Goal: Information Seeking & Learning: Learn about a topic

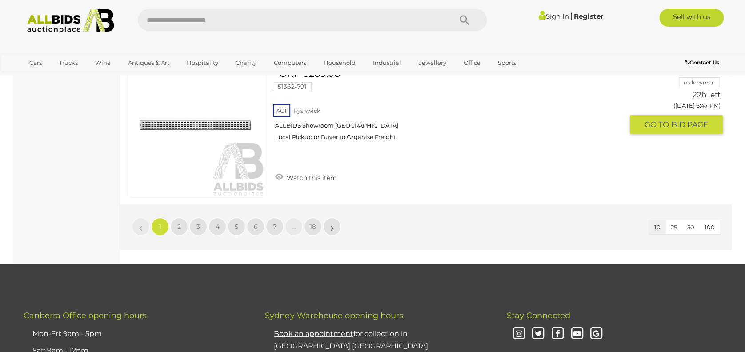
scroll to position [1493, 0]
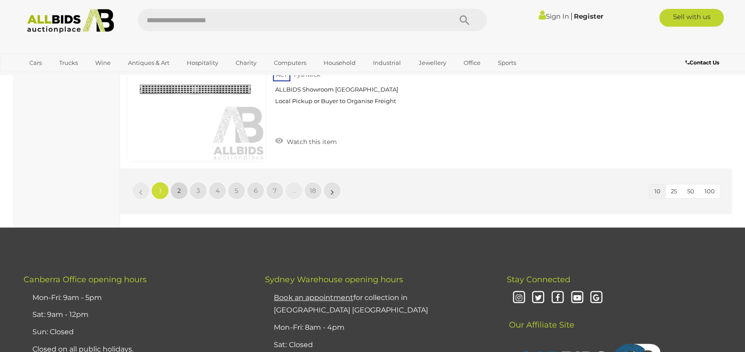
click at [178, 187] on span "2" at bounding box center [179, 191] width 4 height 8
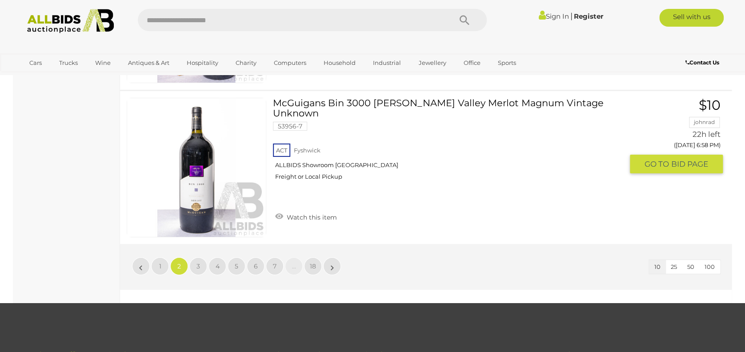
scroll to position [1452, 0]
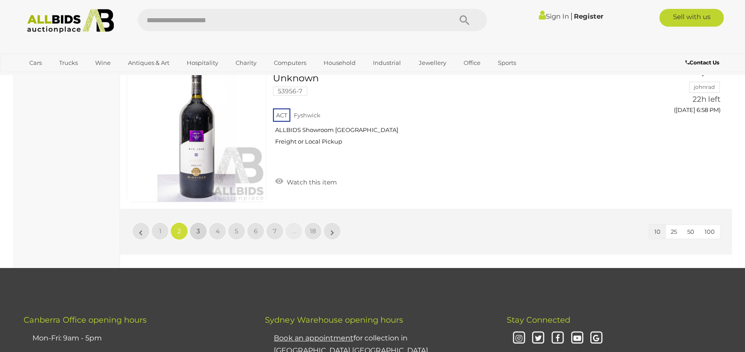
click at [199, 227] on span "3" at bounding box center [198, 231] width 4 height 8
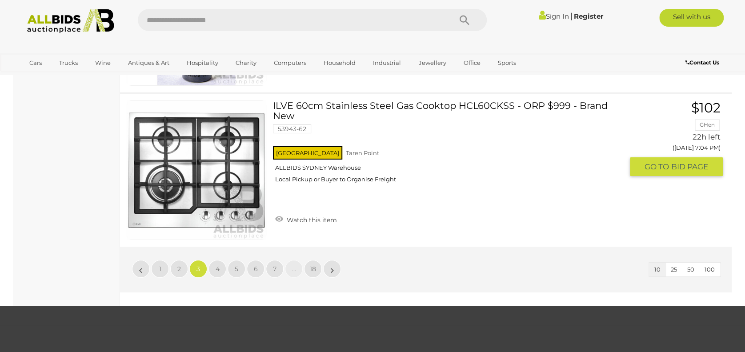
scroll to position [1452, 0]
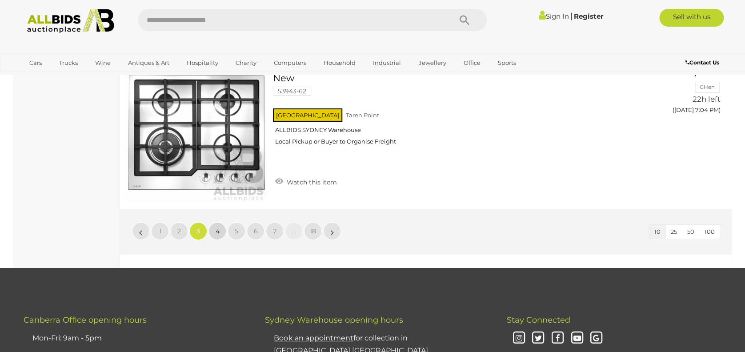
click at [217, 224] on link "4" at bounding box center [217, 231] width 18 height 18
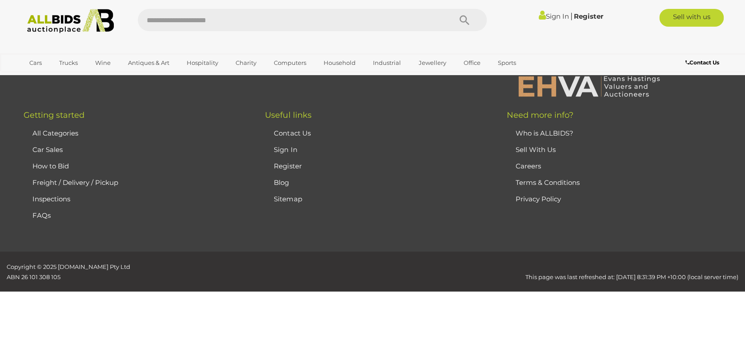
scroll to position [31, 0]
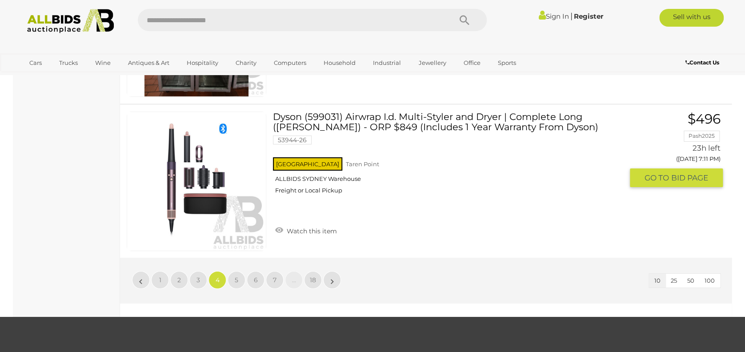
scroll to position [1405, 0]
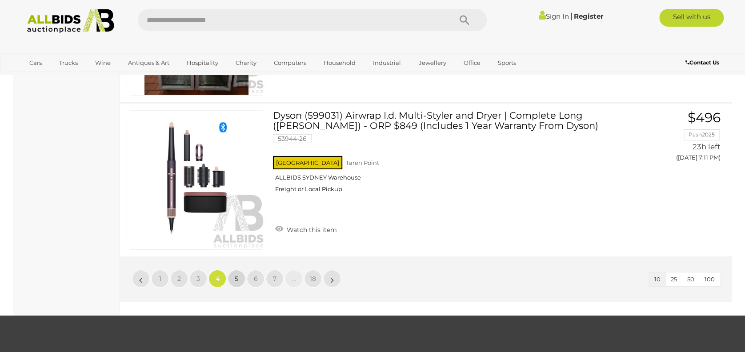
click at [234, 275] on link "5" at bounding box center [236, 279] width 18 height 18
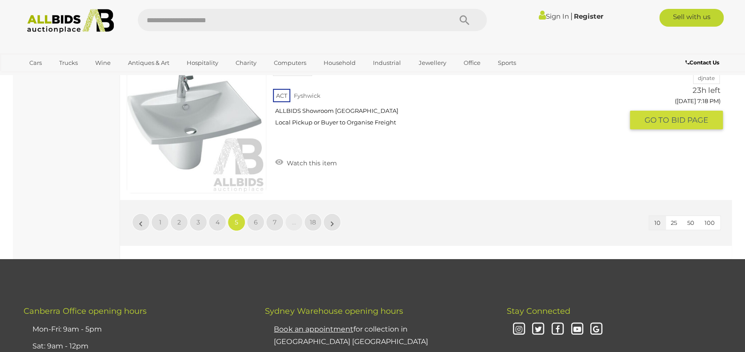
scroll to position [1500, 0]
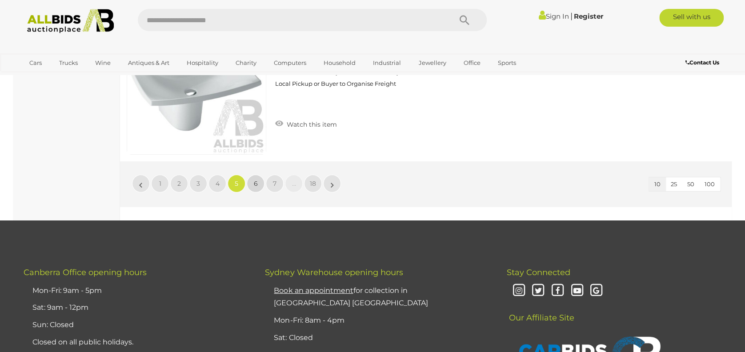
click at [255, 180] on span "6" at bounding box center [256, 184] width 4 height 8
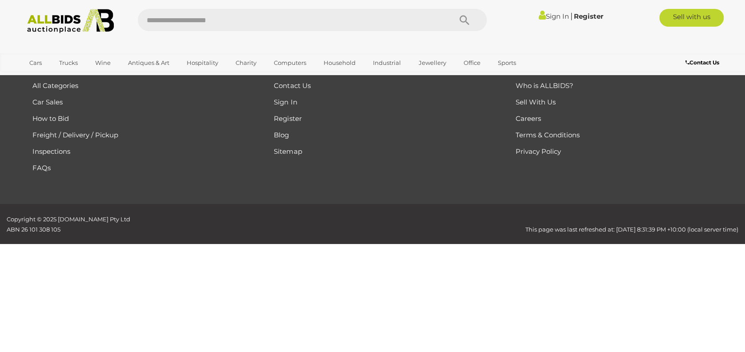
scroll to position [31, 0]
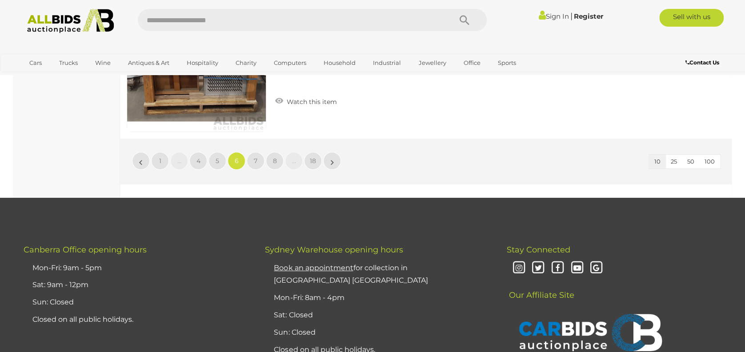
scroll to position [1524, 0]
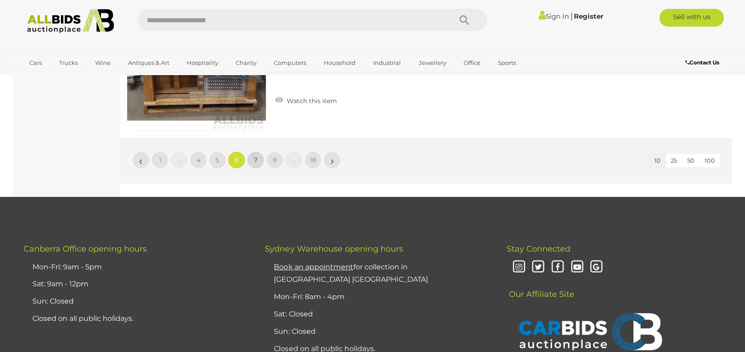
click at [254, 156] on span "7" at bounding box center [256, 160] width 4 height 8
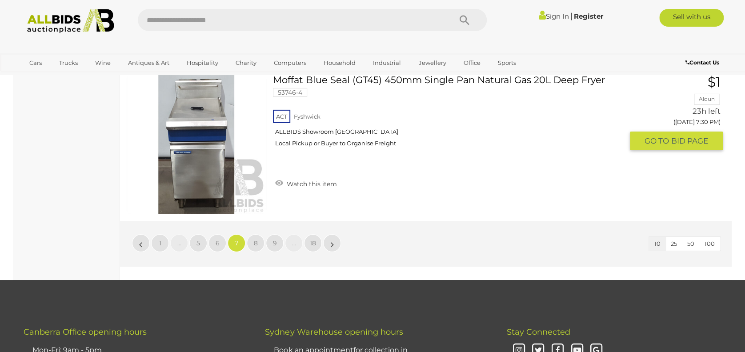
scroll to position [1452, 0]
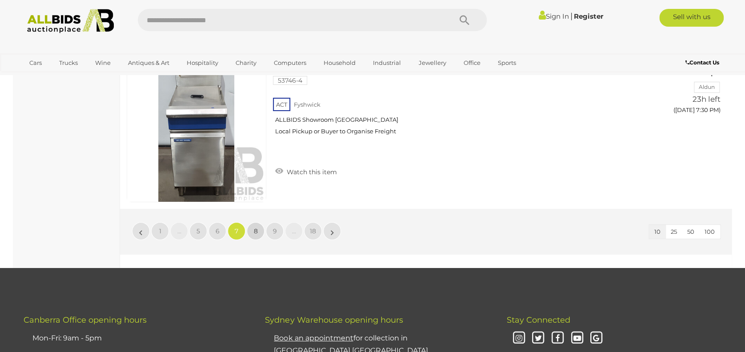
click at [254, 230] on span "8" at bounding box center [256, 231] width 4 height 8
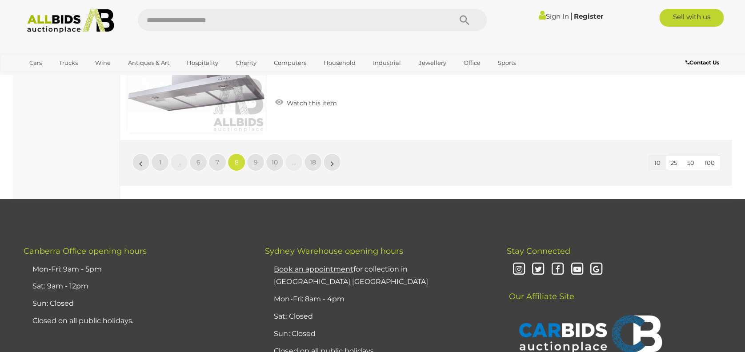
scroll to position [1524, 0]
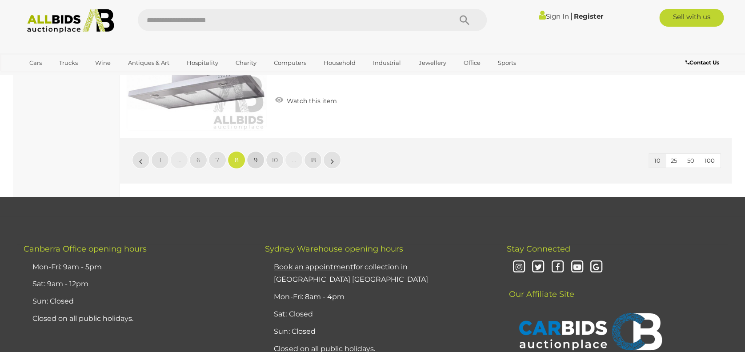
click at [255, 158] on span "9" at bounding box center [256, 160] width 4 height 8
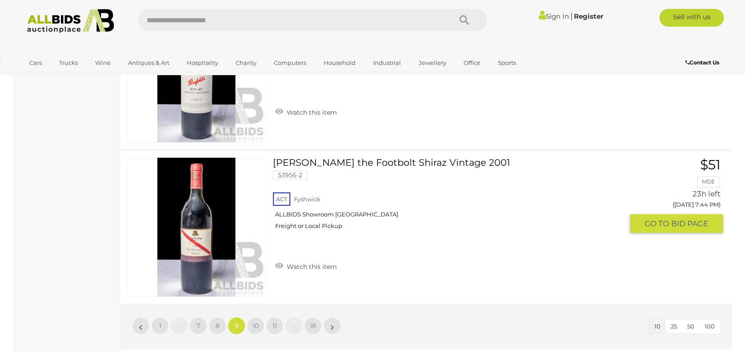
scroll to position [1381, 0]
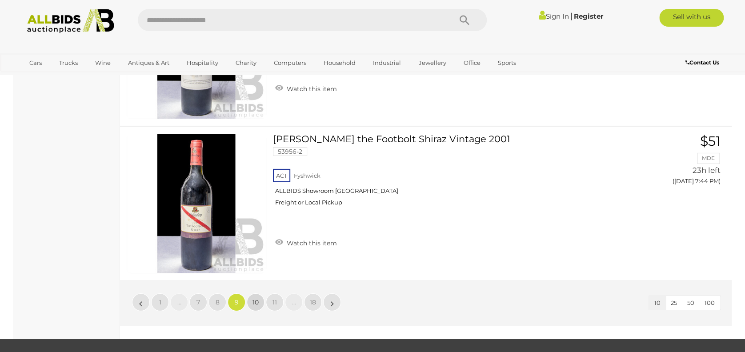
click at [253, 299] on span "10" at bounding box center [255, 302] width 6 height 8
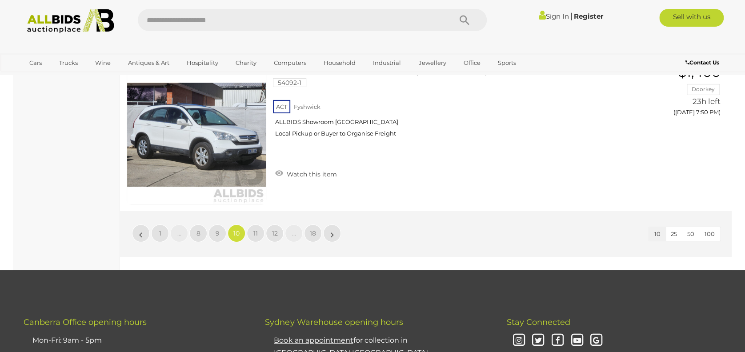
scroll to position [1452, 0]
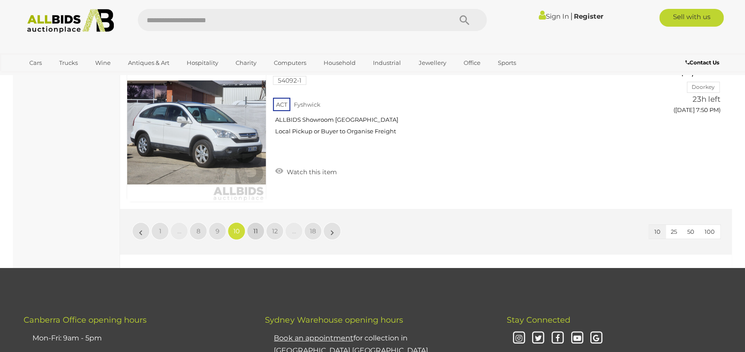
click at [254, 231] on span "11" at bounding box center [255, 231] width 4 height 8
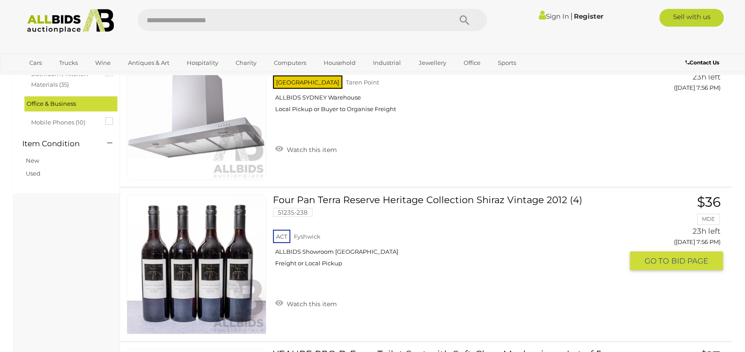
scroll to position [1168, 0]
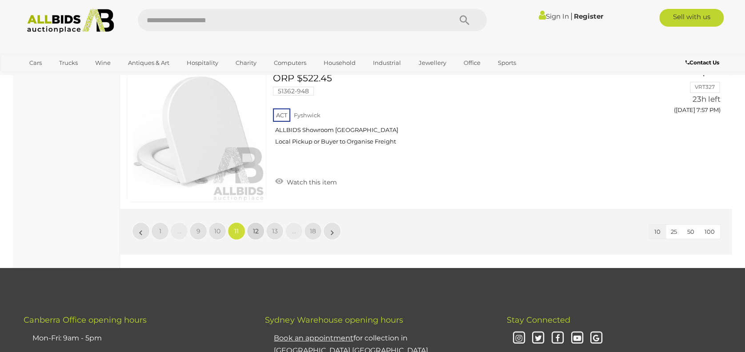
click at [254, 231] on span "12" at bounding box center [256, 231] width 6 height 8
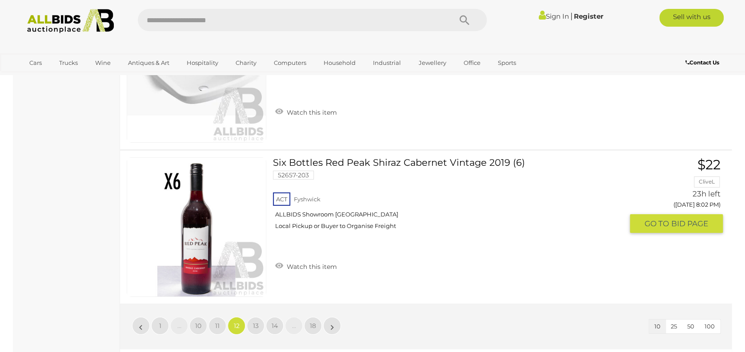
scroll to position [1381, 0]
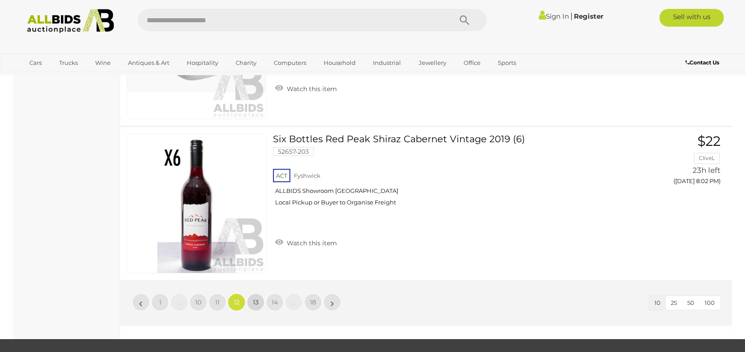
click at [257, 299] on span "13" at bounding box center [256, 302] width 6 height 8
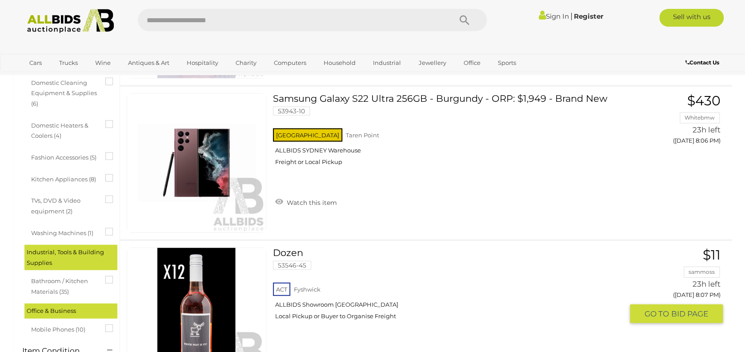
scroll to position [955, 0]
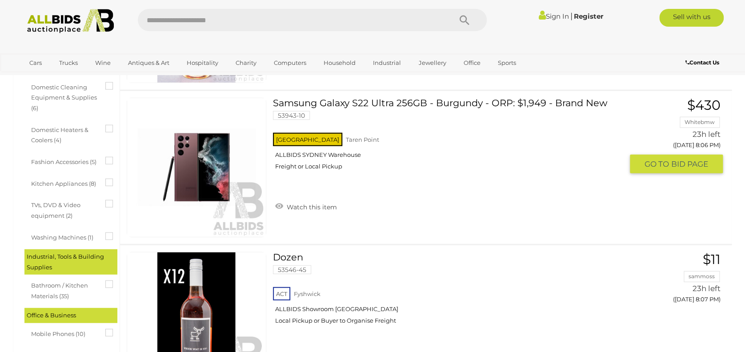
click at [304, 103] on link "Samsung Galaxy S22 Ultra 256GB - Burgundy - ORP: $1,949 - Brand New 53943-10 NS…" at bounding box center [450, 137] width 343 height 79
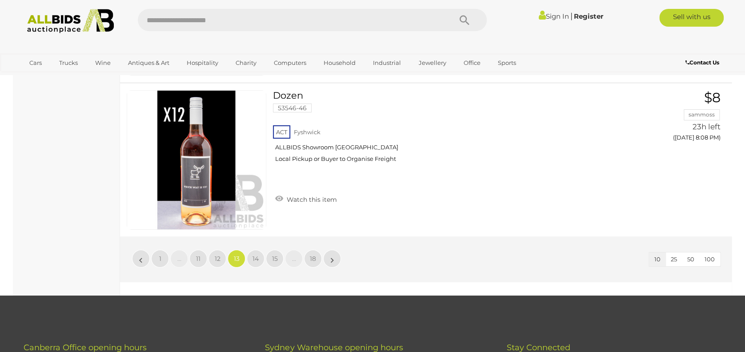
scroll to position [1429, 0]
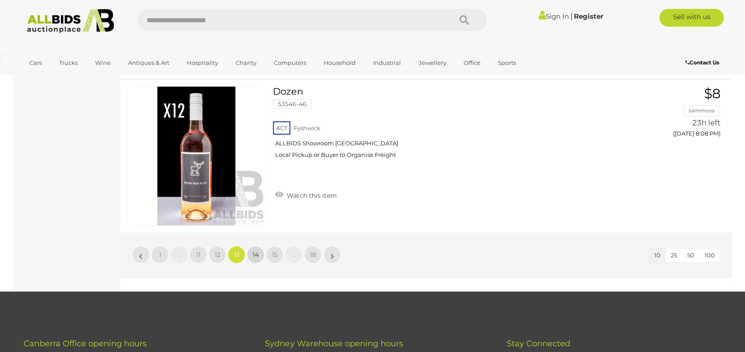
click at [255, 251] on span "14" at bounding box center [255, 255] width 6 height 8
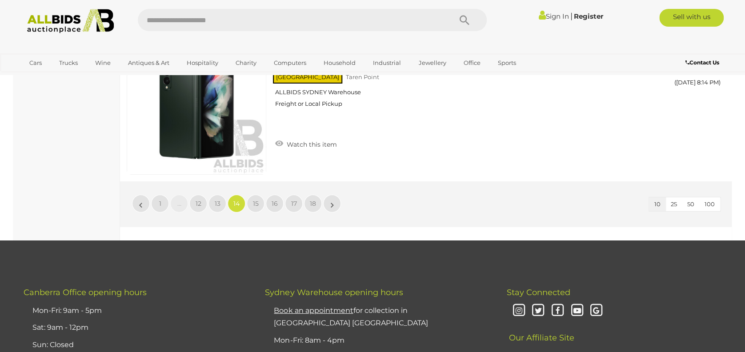
scroll to position [1500, 0]
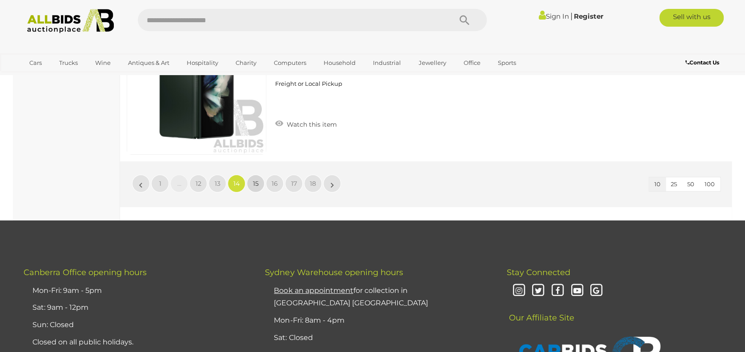
click at [255, 183] on span "15" at bounding box center [256, 184] width 6 height 8
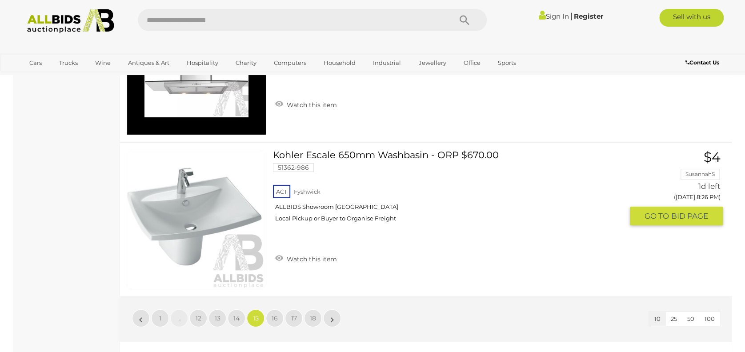
scroll to position [1381, 0]
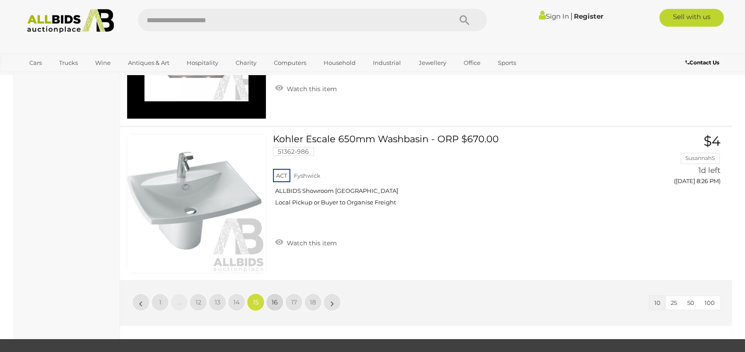
click at [275, 293] on link "16" at bounding box center [275, 302] width 18 height 18
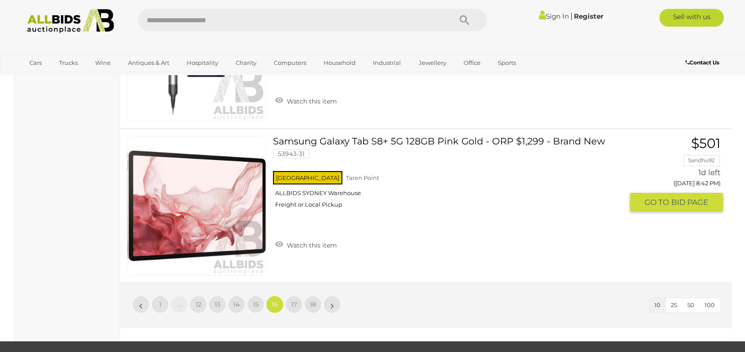
scroll to position [1381, 0]
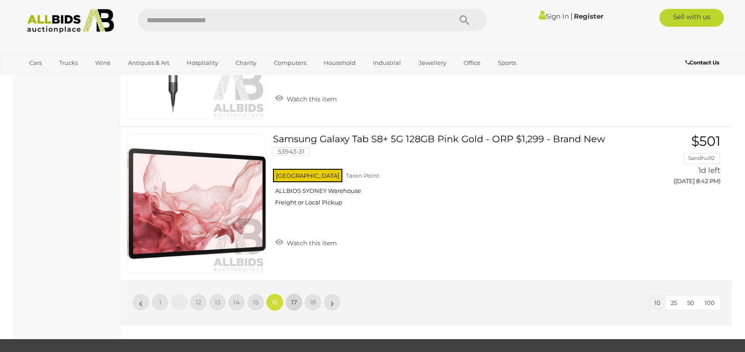
click at [295, 298] on span "17" at bounding box center [294, 302] width 6 height 8
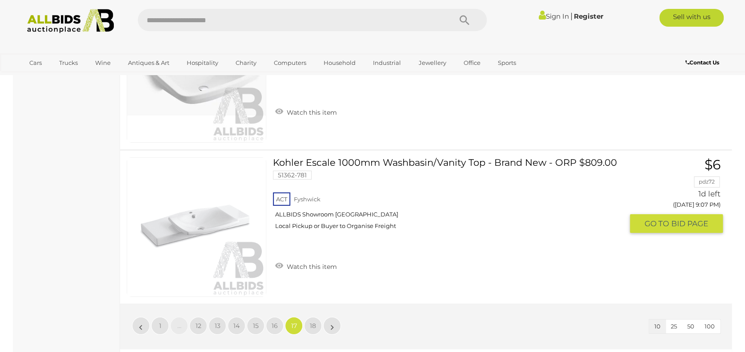
scroll to position [1381, 0]
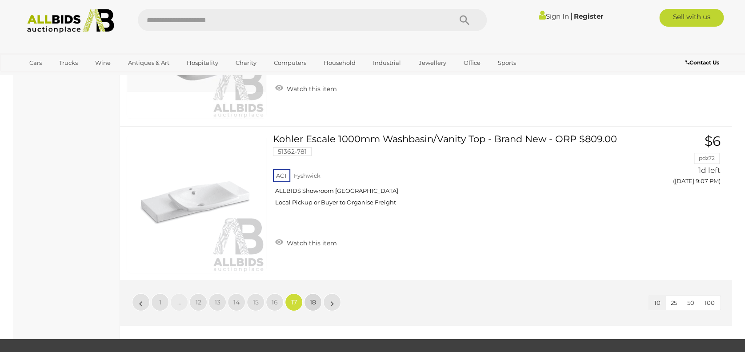
click at [311, 298] on span "18" at bounding box center [313, 302] width 6 height 8
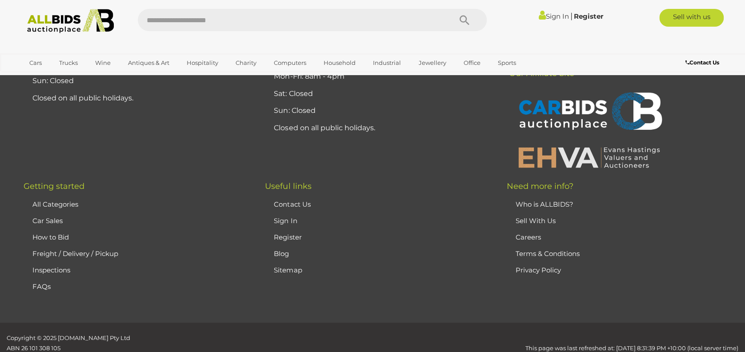
scroll to position [31, 0]
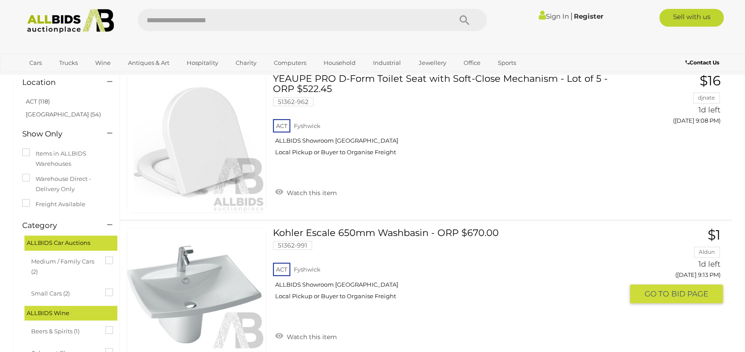
scroll to position [102, 0]
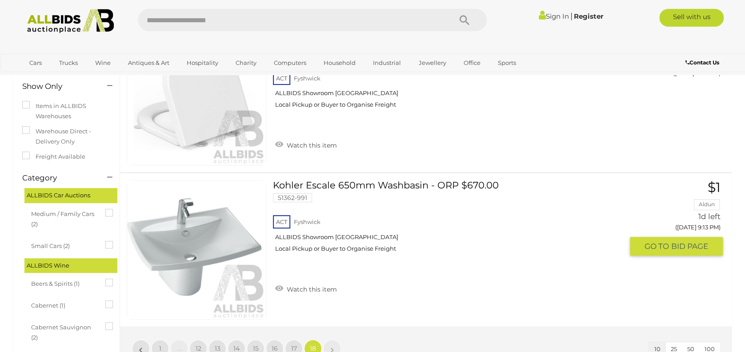
click at [316, 183] on link "Kohler Escale 650mm Washbasin - ORP $670.00 51362-991 ACT Fyshwick ALLBIDS Show…" at bounding box center [450, 219] width 343 height 79
